Goal: Find specific page/section: Find specific page/section

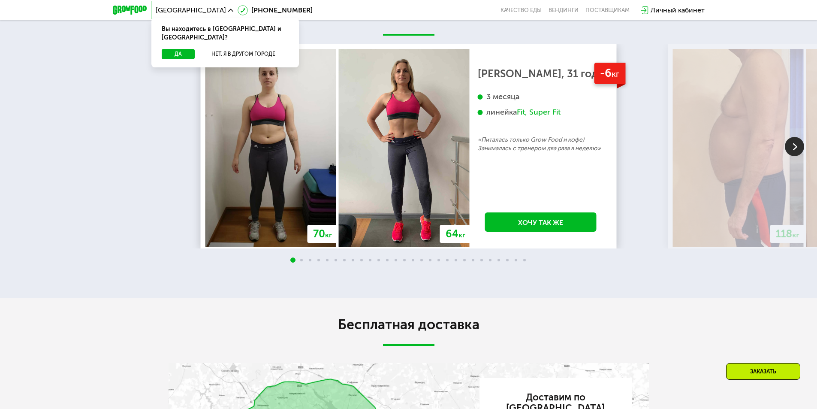
scroll to position [1558, 0]
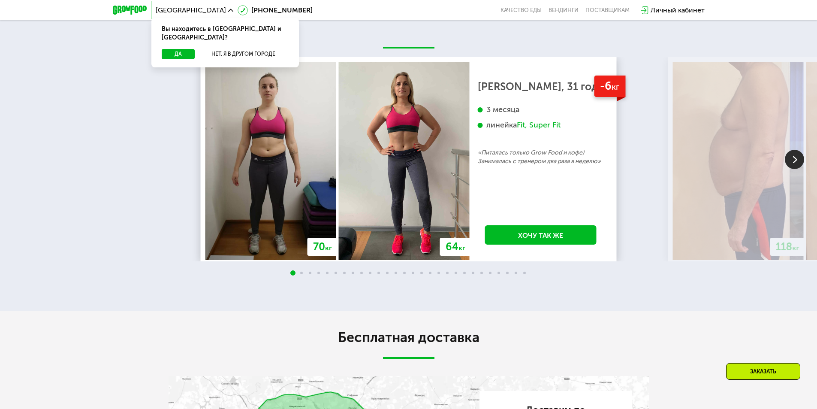
click at [794, 169] on img at bounding box center [794, 159] width 19 height 19
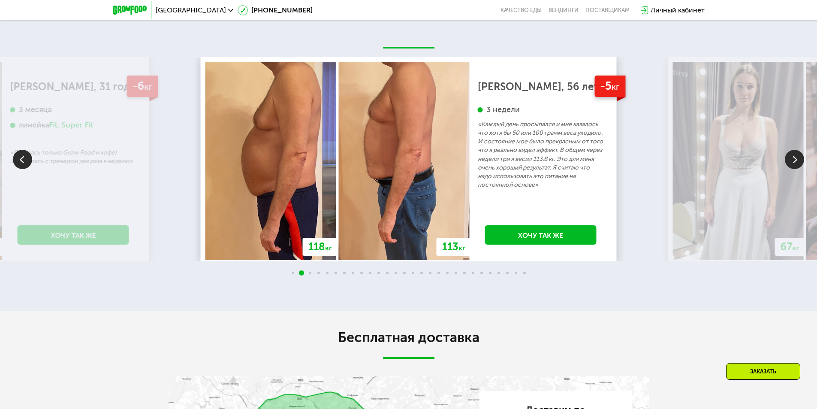
click at [794, 169] on img at bounding box center [794, 159] width 19 height 19
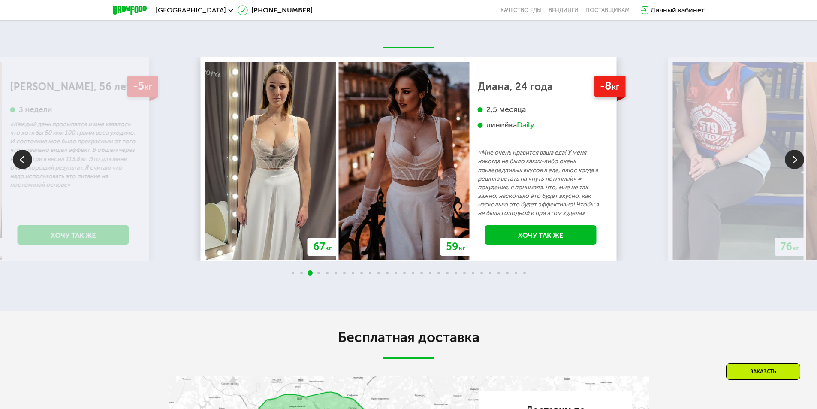
click at [795, 169] on img at bounding box center [794, 159] width 19 height 19
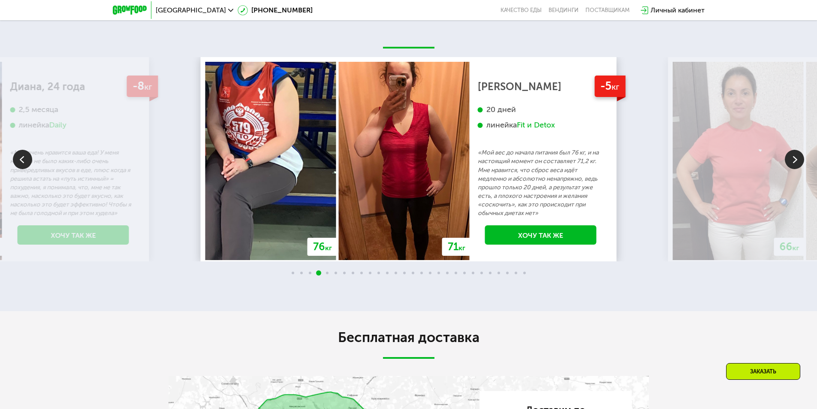
click at [792, 169] on img at bounding box center [794, 159] width 19 height 19
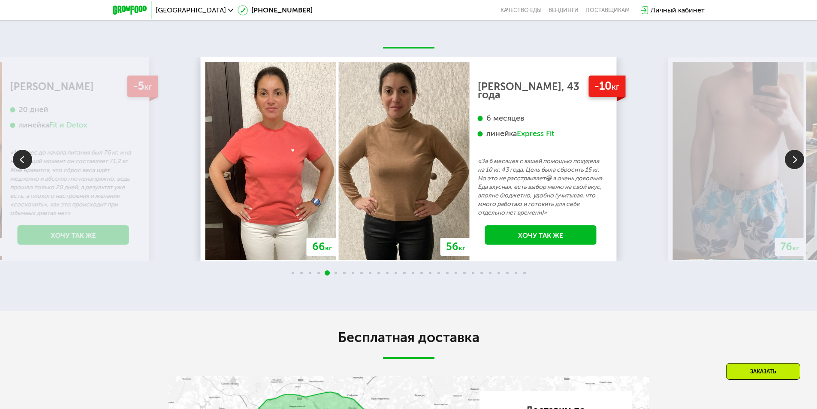
click at [794, 169] on img at bounding box center [794, 159] width 19 height 19
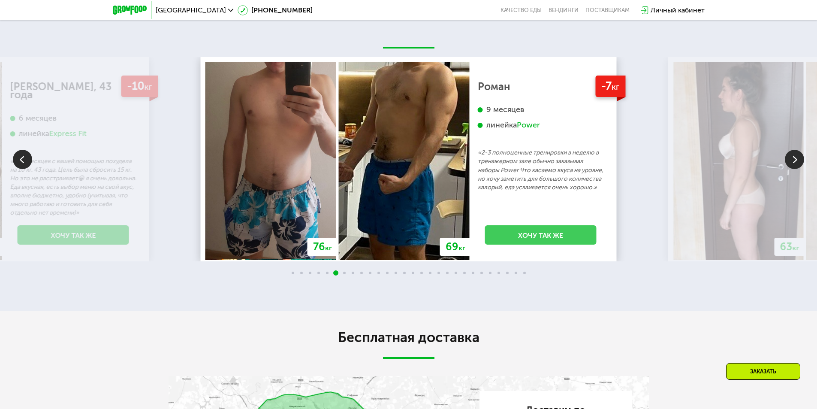
click at [530, 244] on link "Хочу так же" at bounding box center [540, 234] width 111 height 19
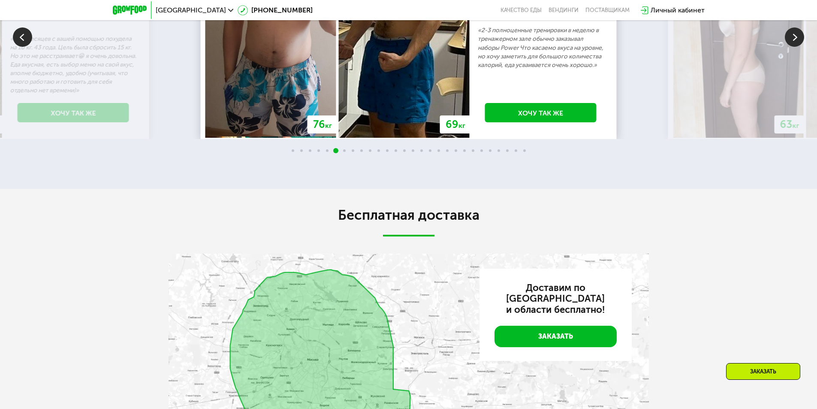
scroll to position [1614, 0]
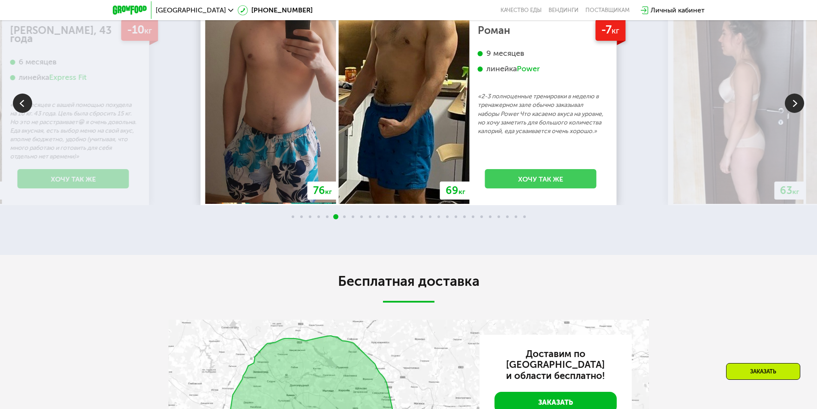
click at [520, 188] on link "Хочу так же" at bounding box center [540, 178] width 111 height 19
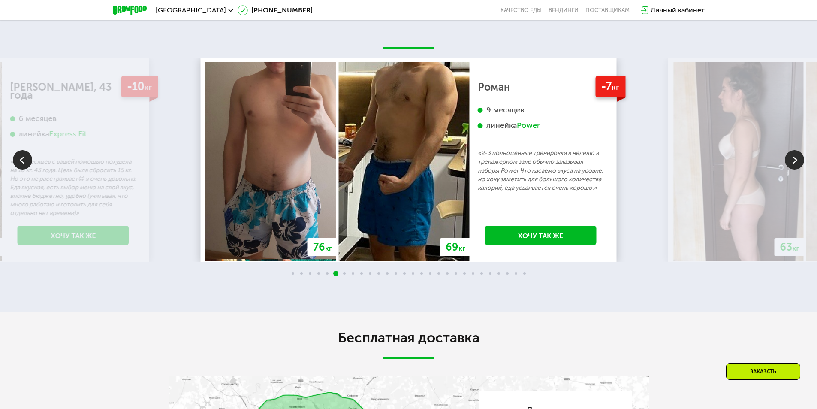
scroll to position [1657, 0]
